Goal: Book appointment/travel/reservation

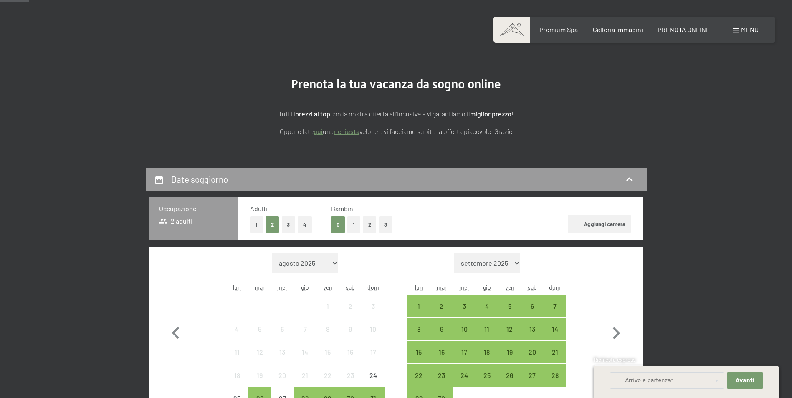
scroll to position [125, 0]
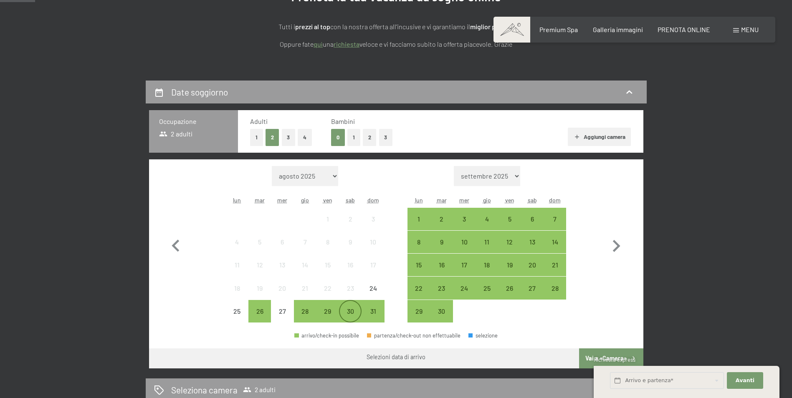
click at [350, 315] on div "30" at bounding box center [350, 318] width 21 height 21
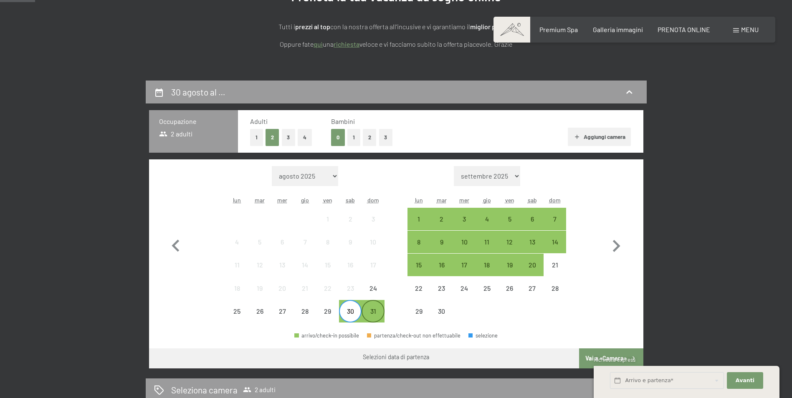
click at [374, 314] on div "31" at bounding box center [372, 318] width 21 height 21
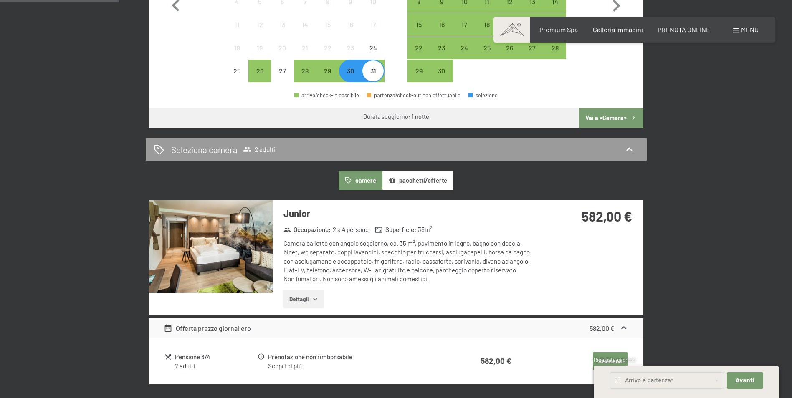
scroll to position [376, 0]
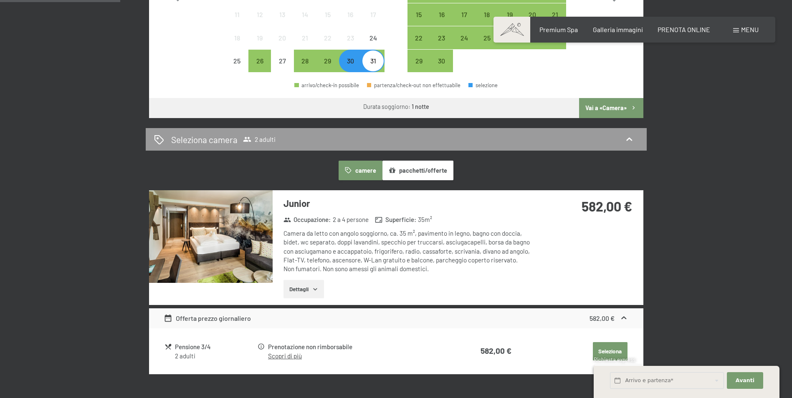
click at [225, 251] on img at bounding box center [211, 236] width 124 height 93
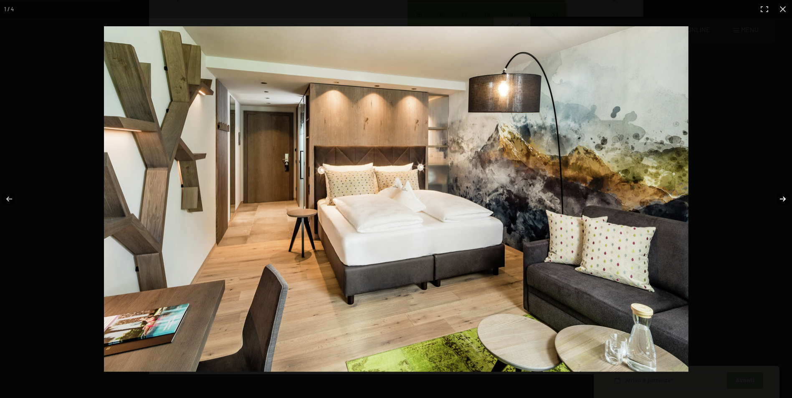
click at [782, 200] on button "button" at bounding box center [776, 199] width 29 height 42
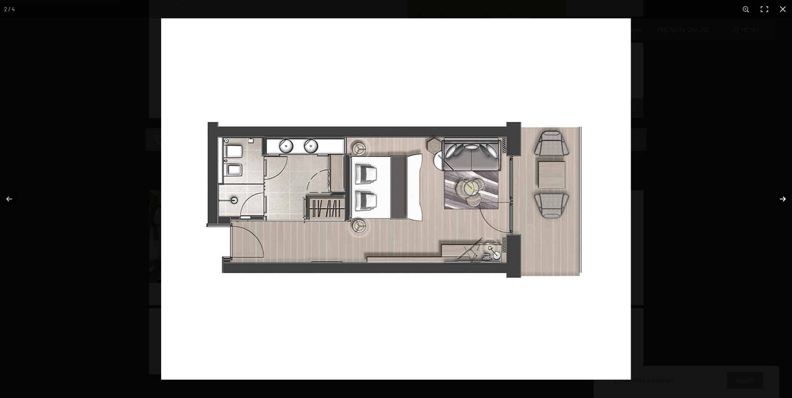
click at [782, 199] on button "button" at bounding box center [776, 199] width 29 height 42
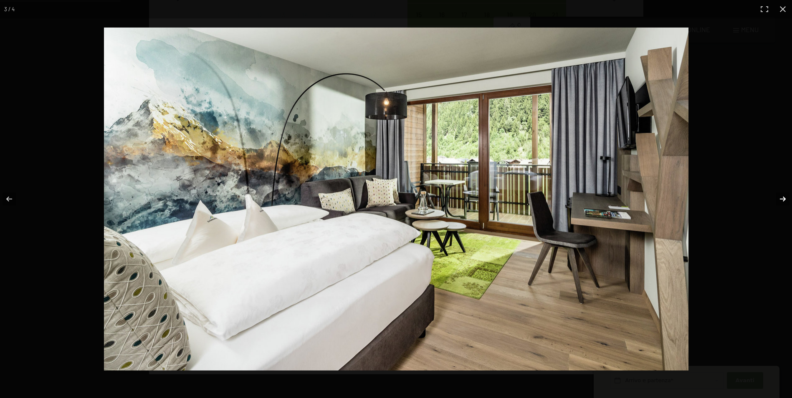
click at [782, 199] on button "button" at bounding box center [776, 199] width 29 height 42
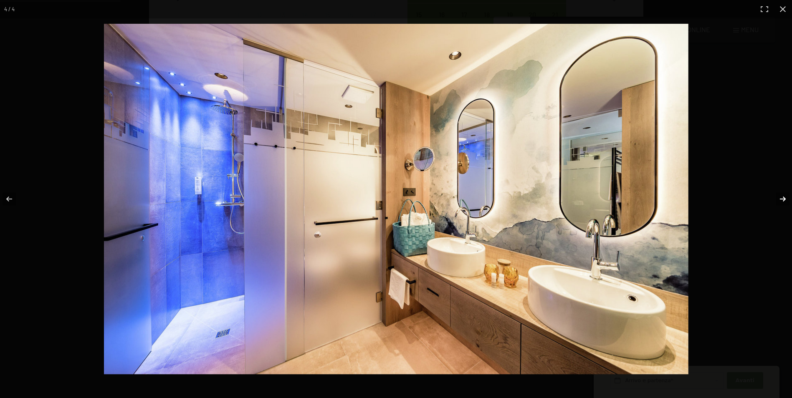
click at [782, 199] on button "button" at bounding box center [776, 199] width 29 height 42
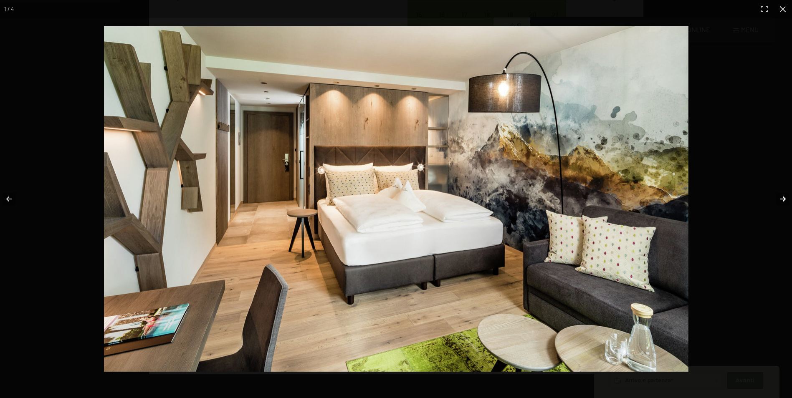
click at [782, 199] on button "button" at bounding box center [776, 199] width 29 height 42
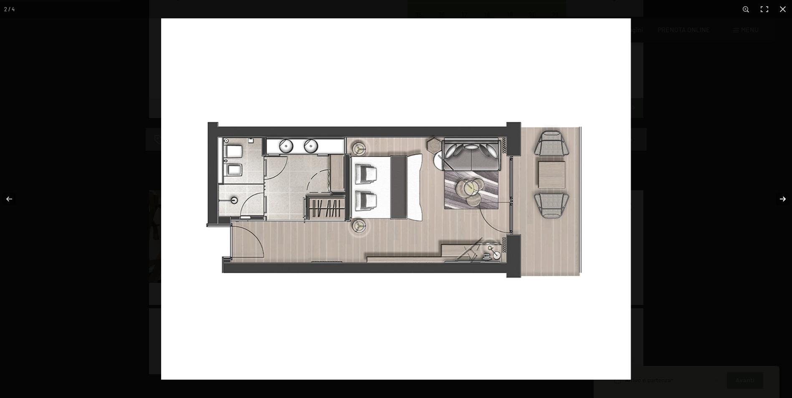
click at [782, 199] on button "button" at bounding box center [776, 199] width 29 height 42
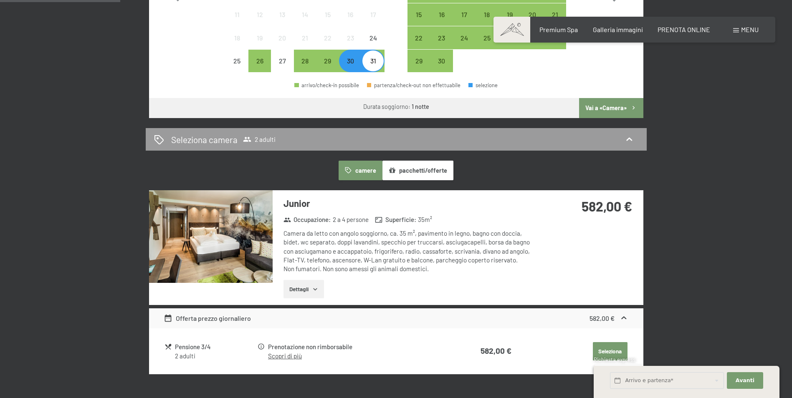
click at [0, 0] on button "button" at bounding box center [0, 0] width 0 height 0
